Goal: Transaction & Acquisition: Purchase product/service

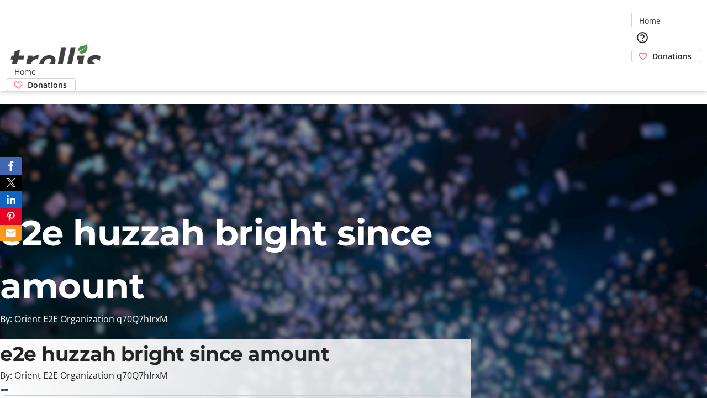
click at [653, 50] on span "Donations" at bounding box center [672, 56] width 39 height 12
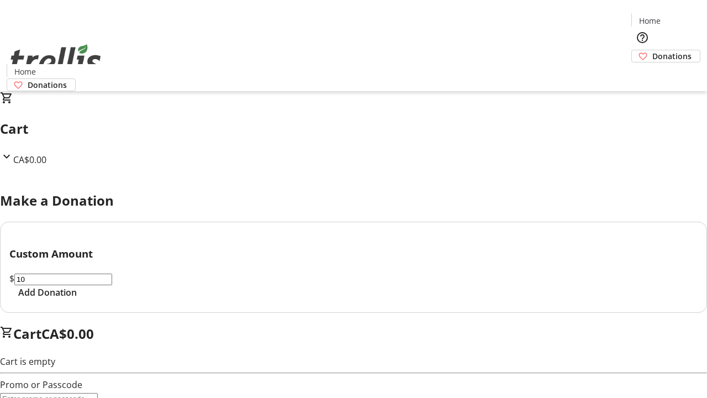
click at [77, 299] on span "Add Donation" at bounding box center [47, 292] width 59 height 13
select select "CA"
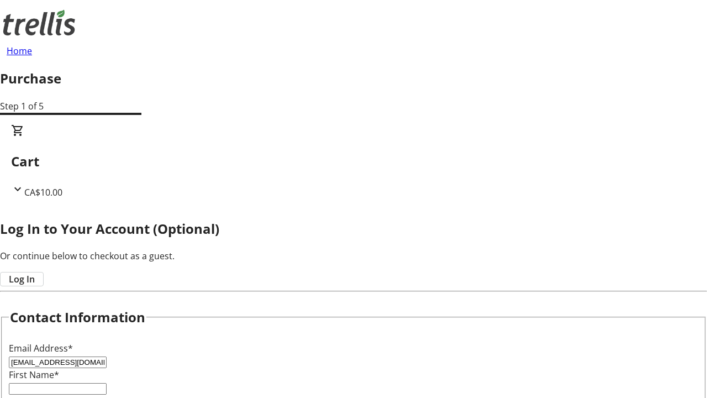
type input "[EMAIL_ADDRESS][DOMAIN_NAME]"
type input "Jace"
type input "[PERSON_NAME]"
type input "[STREET_ADDRESS][PERSON_NAME]"
type input "Kelowna"
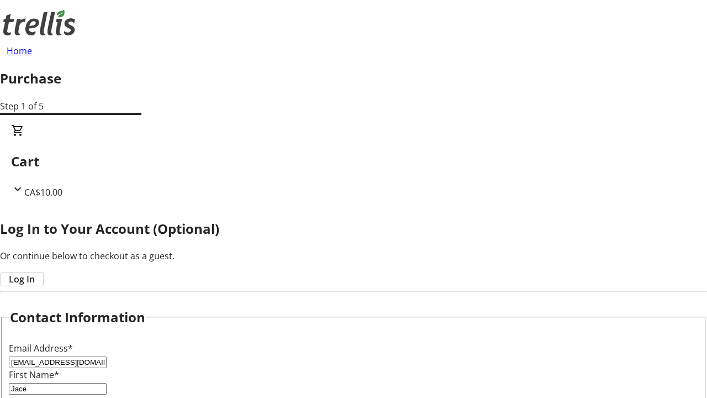
scroll to position [266, 0]
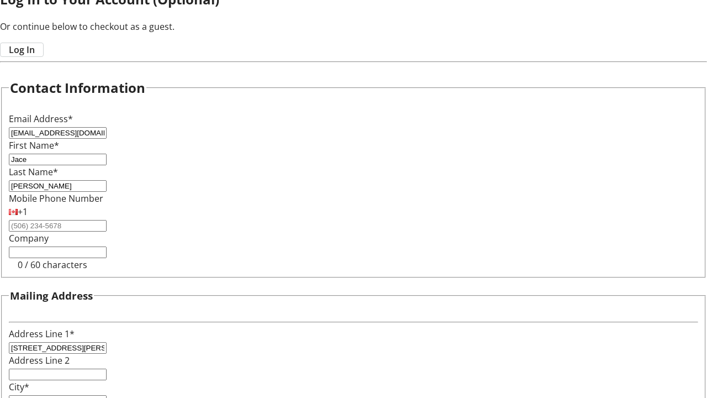
select select "BC"
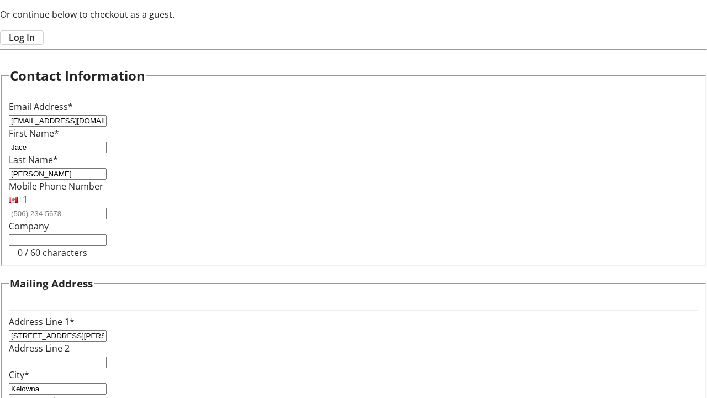
type input "Kelowna"
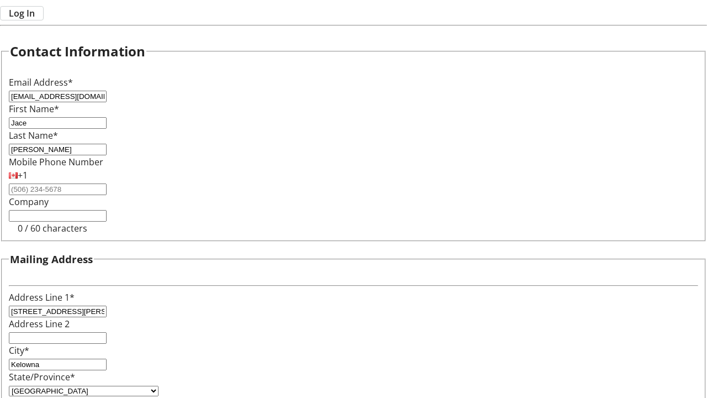
type input "V1Y 0C2"
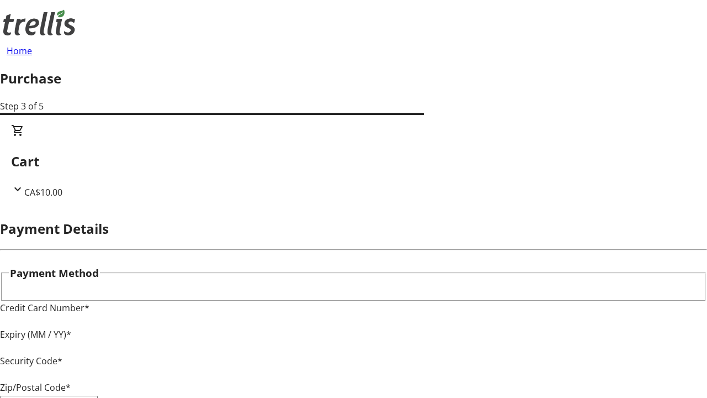
type input "V1Y 0C2"
